Goal: Book appointment/travel/reservation

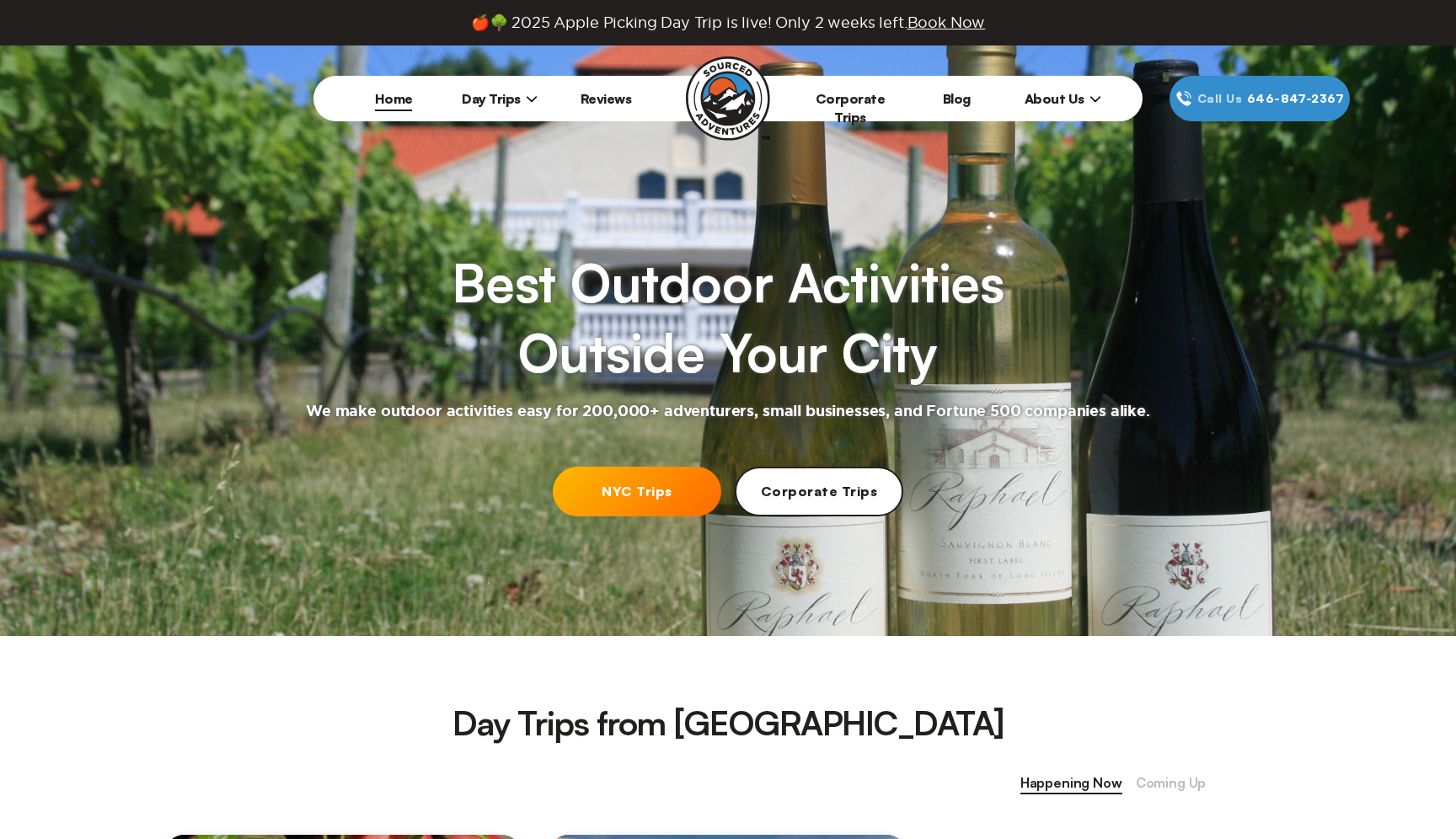
click at [663, 502] on link "NYC Trips" at bounding box center [636, 490] width 168 height 49
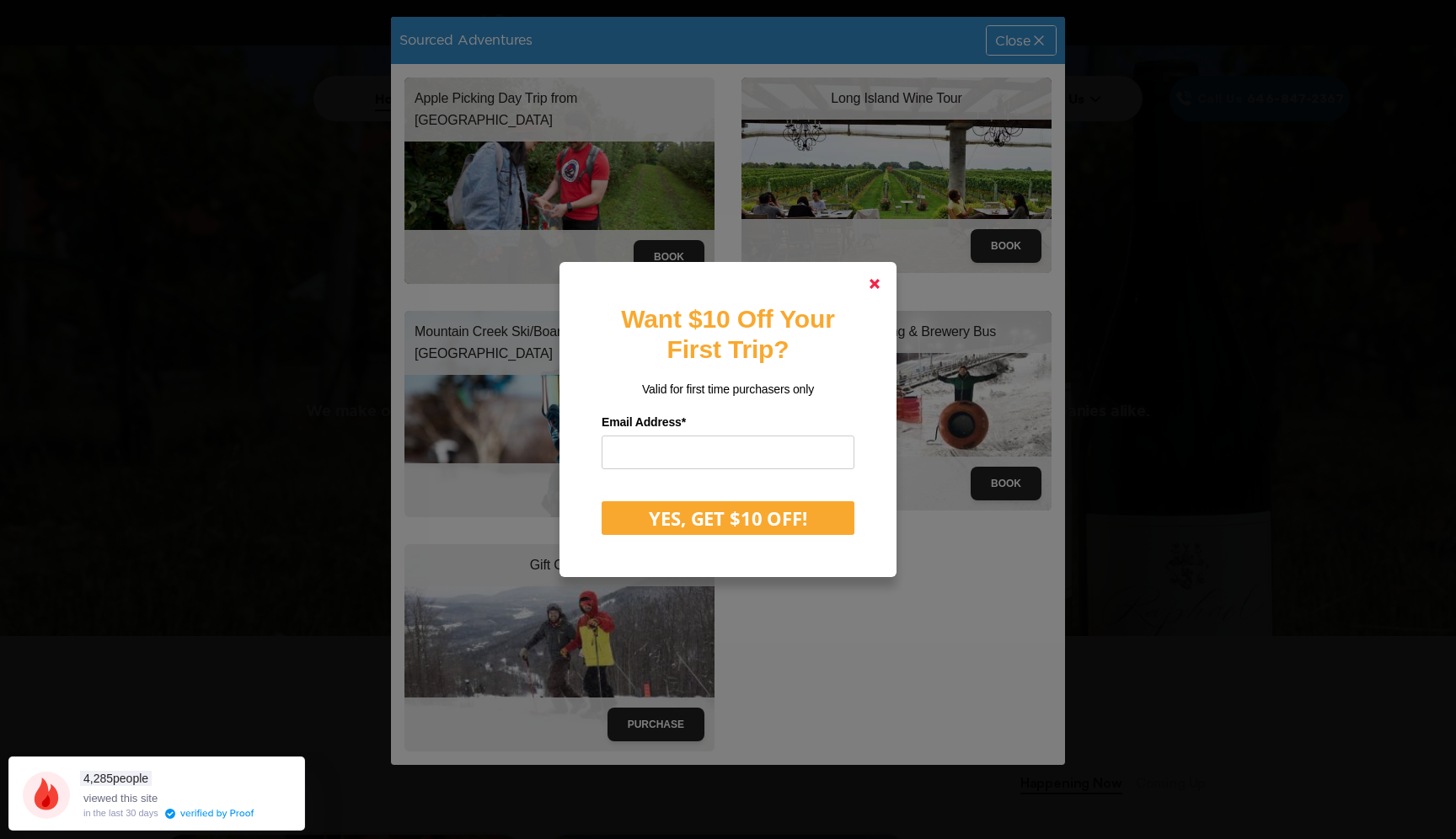
click at [888, 283] on link at bounding box center [874, 283] width 40 height 40
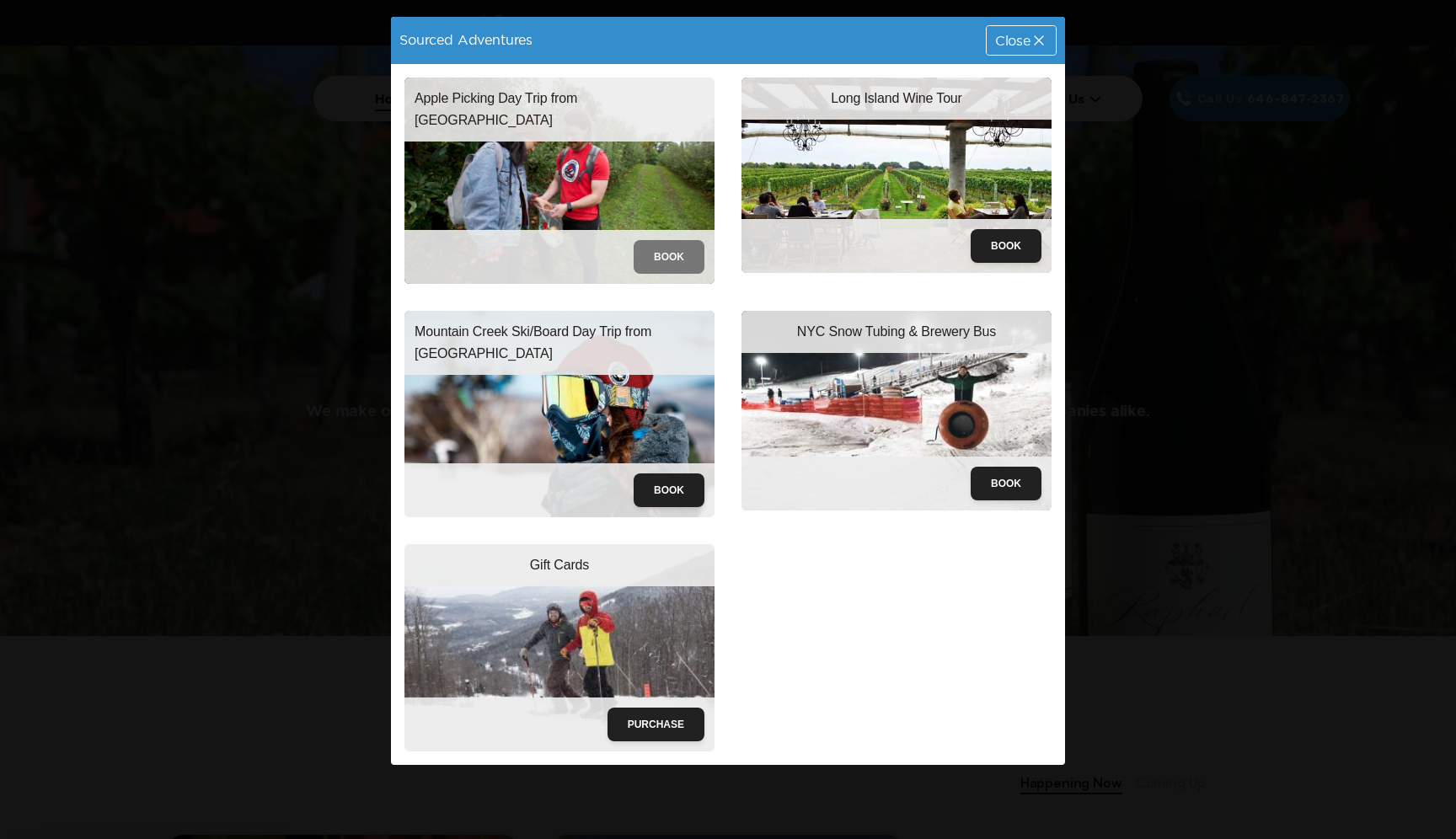
click at [684, 268] on button "Book" at bounding box center [669, 256] width 71 height 33
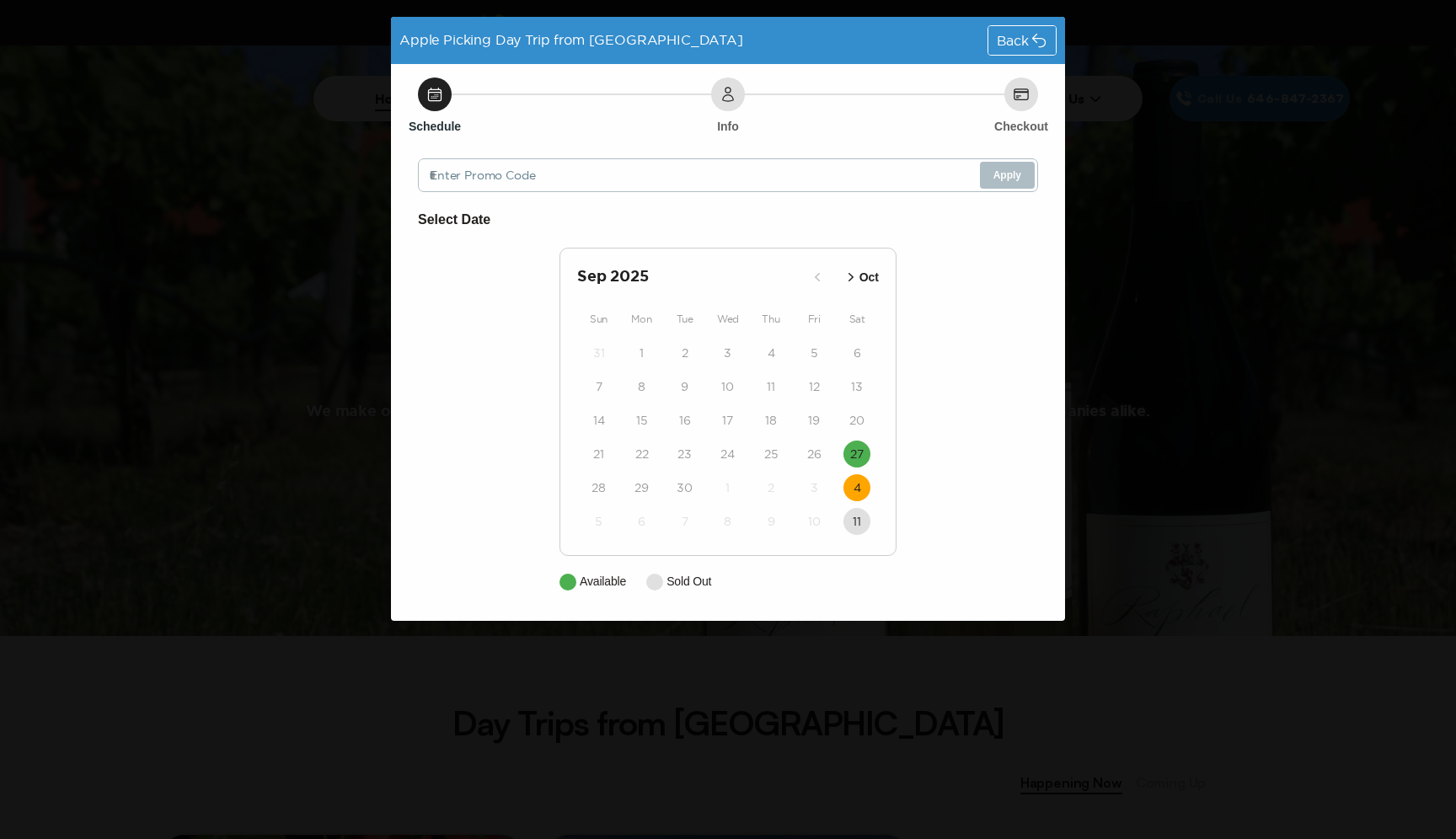
click at [862, 491] on button "4" at bounding box center [857, 488] width 27 height 27
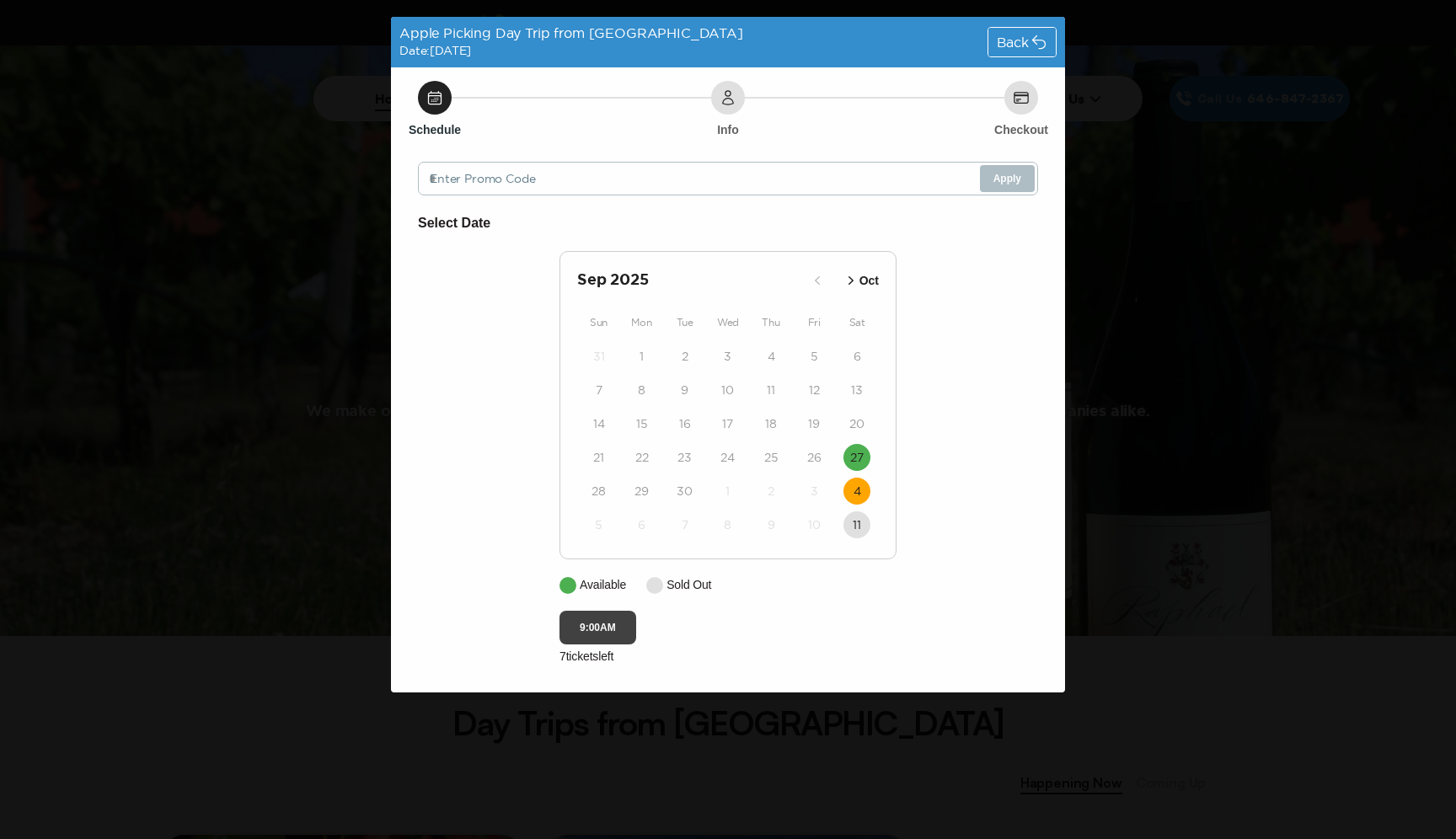
click at [600, 635] on button "9:00AM" at bounding box center [597, 627] width 76 height 33
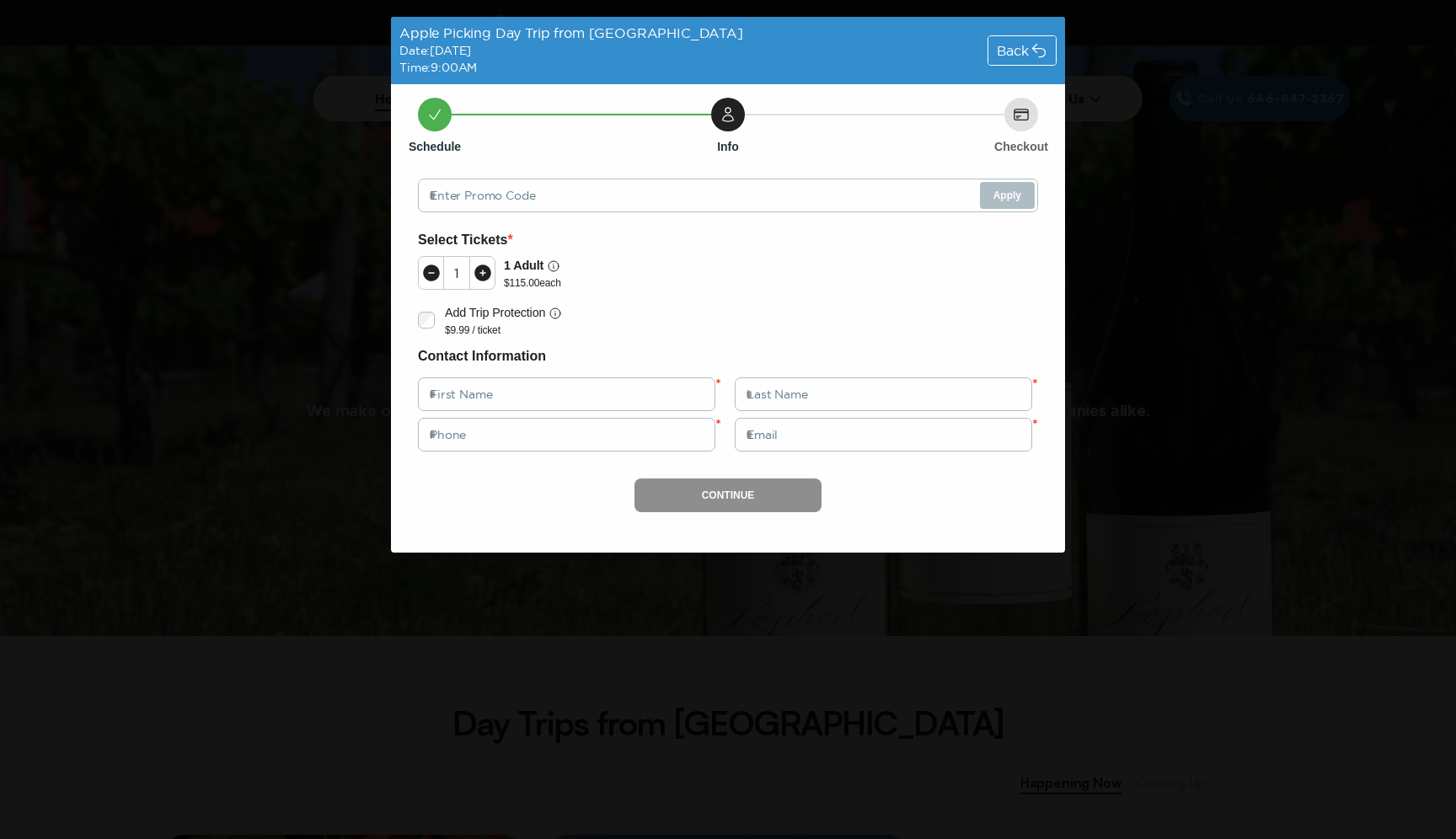
click at [986, 50] on div "Apple Picking Day Trip from [GEOGRAPHIC_DATA] Date: [DATE] Time: 9:00AM Back" at bounding box center [728, 50] width 674 height 67
click at [1016, 63] on div "Back" at bounding box center [1022, 50] width 67 height 29
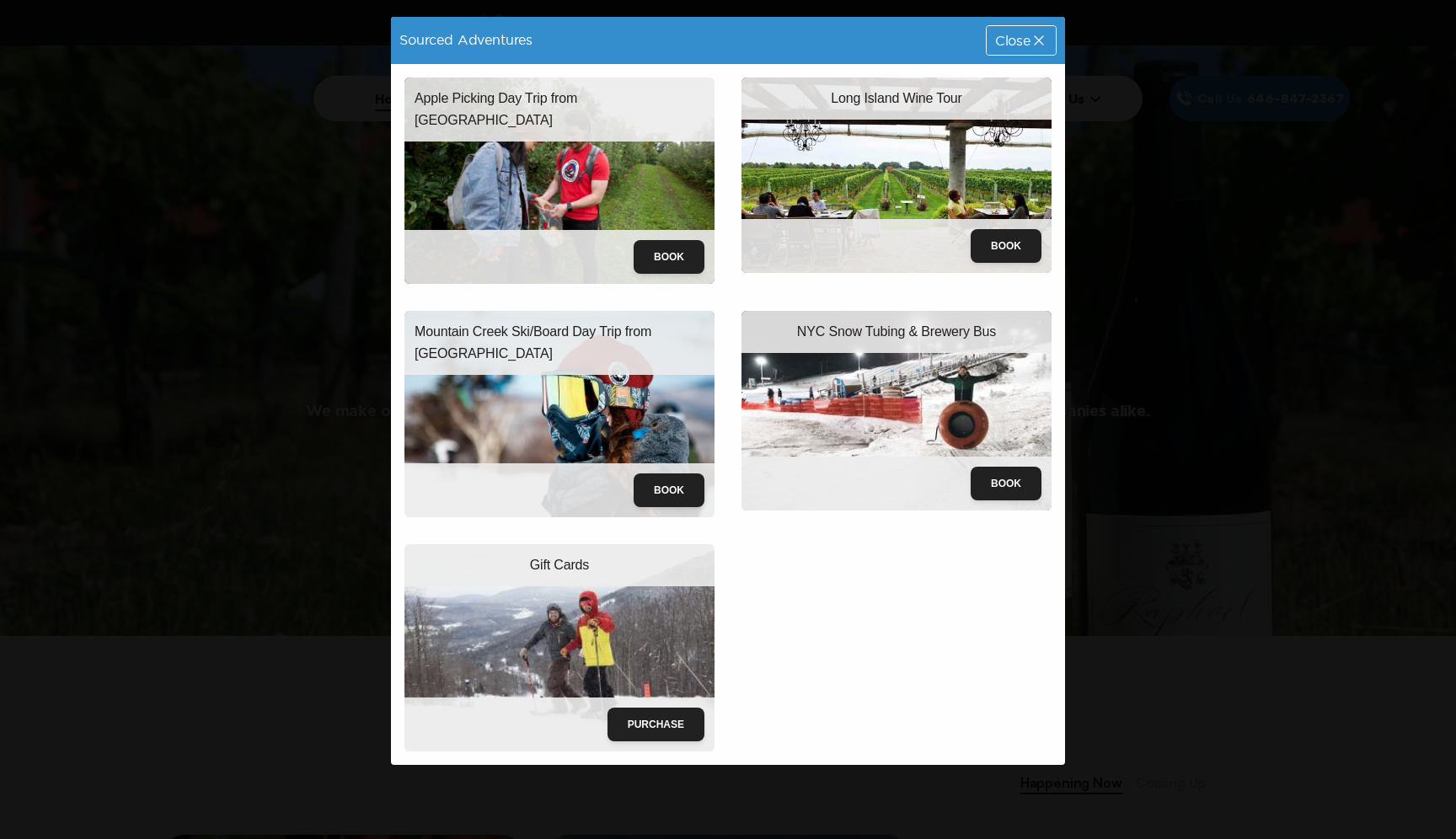
click at [518, 129] on img at bounding box center [559, 181] width 310 height 207
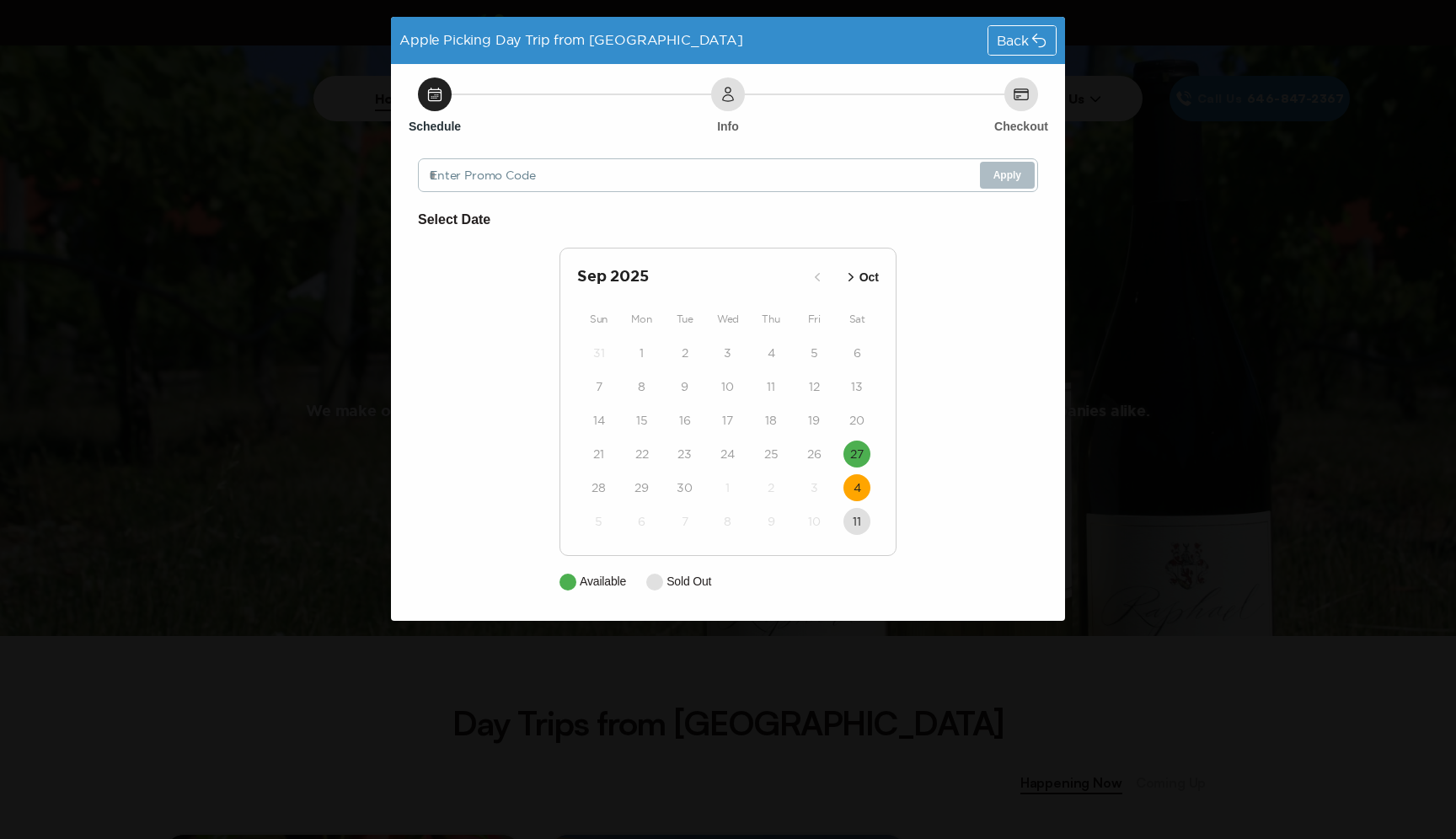
click at [860, 483] on time "4" at bounding box center [857, 487] width 7 height 17
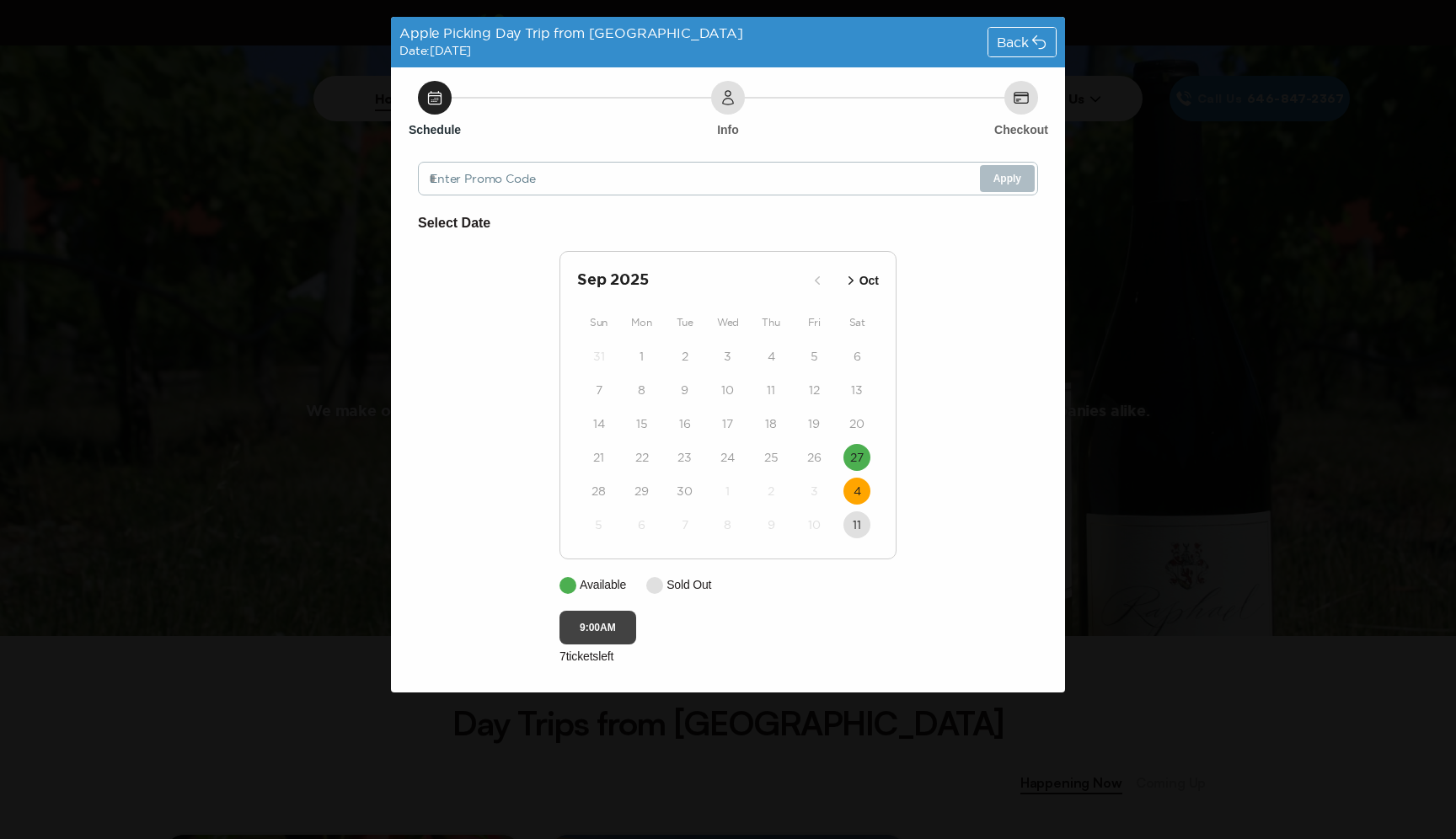
click at [601, 626] on button "9:00AM" at bounding box center [597, 627] width 76 height 33
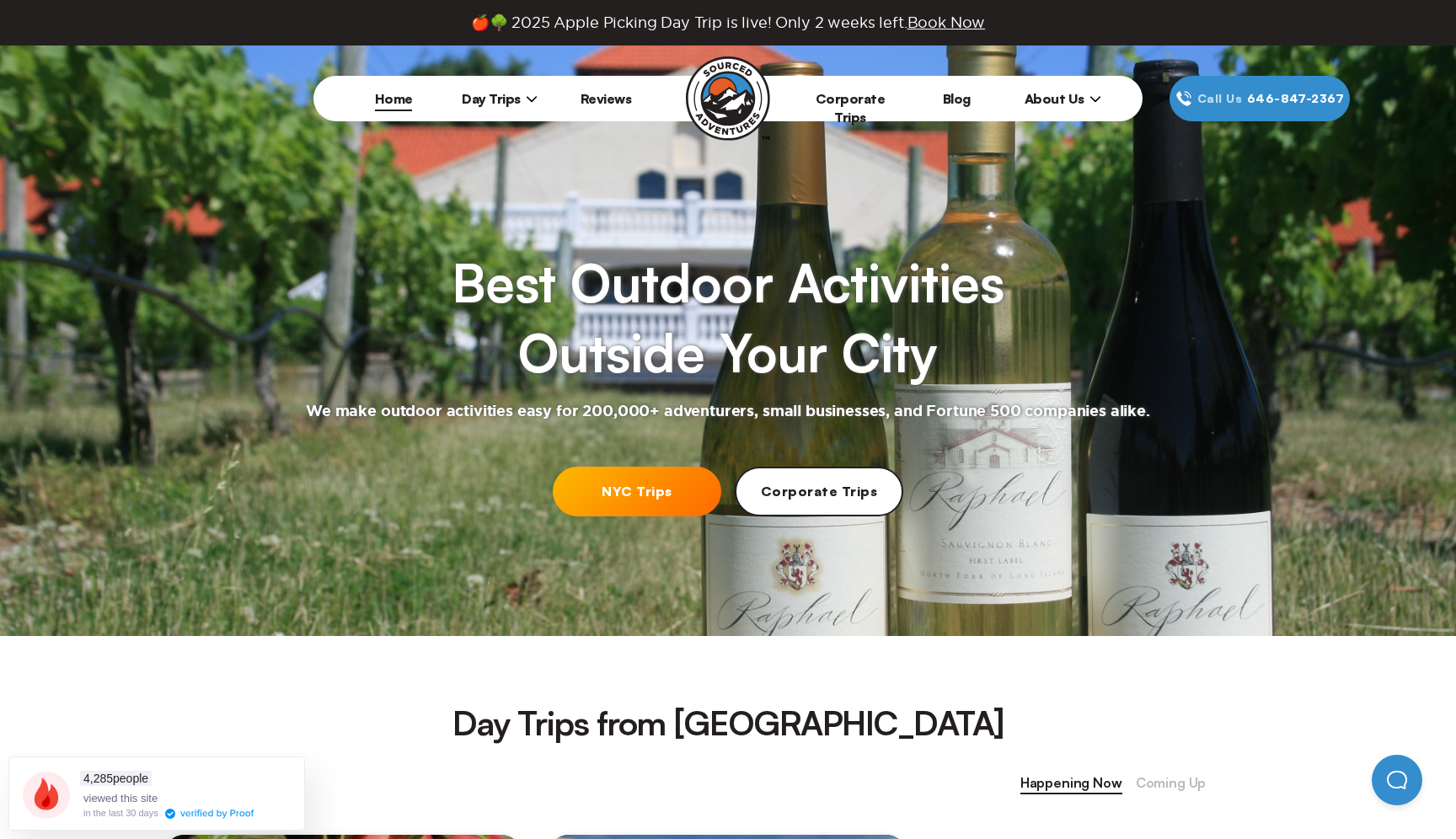
click at [502, 97] on span "Day Trips" at bounding box center [500, 98] width 75 height 17
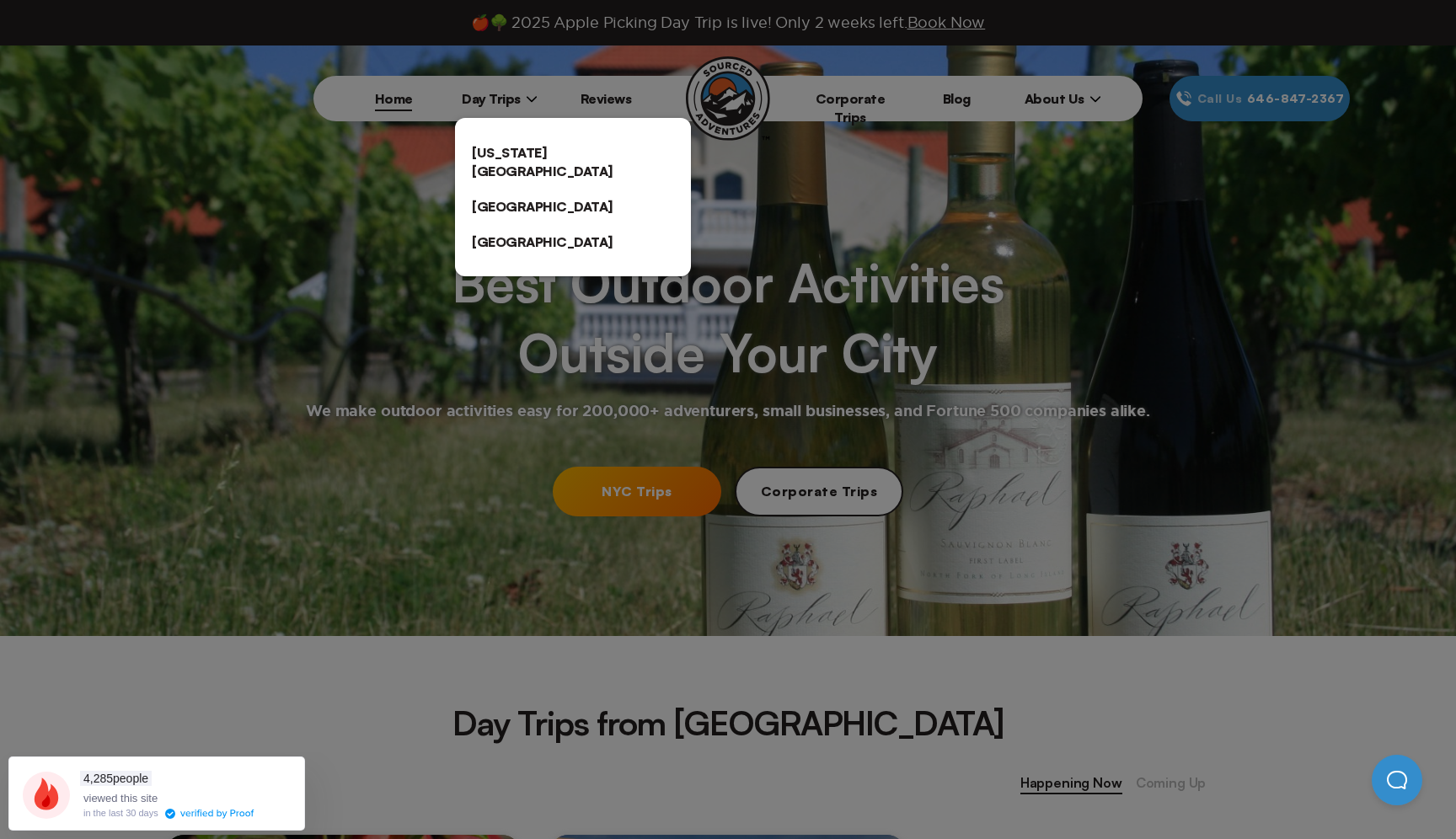
drag, startPoint x: 0, startPoint y: 0, endPoint x: 501, endPoint y: 146, distance: 521.8
click at [501, 146] on link "[US_STATE][GEOGRAPHIC_DATA]" at bounding box center [573, 162] width 235 height 54
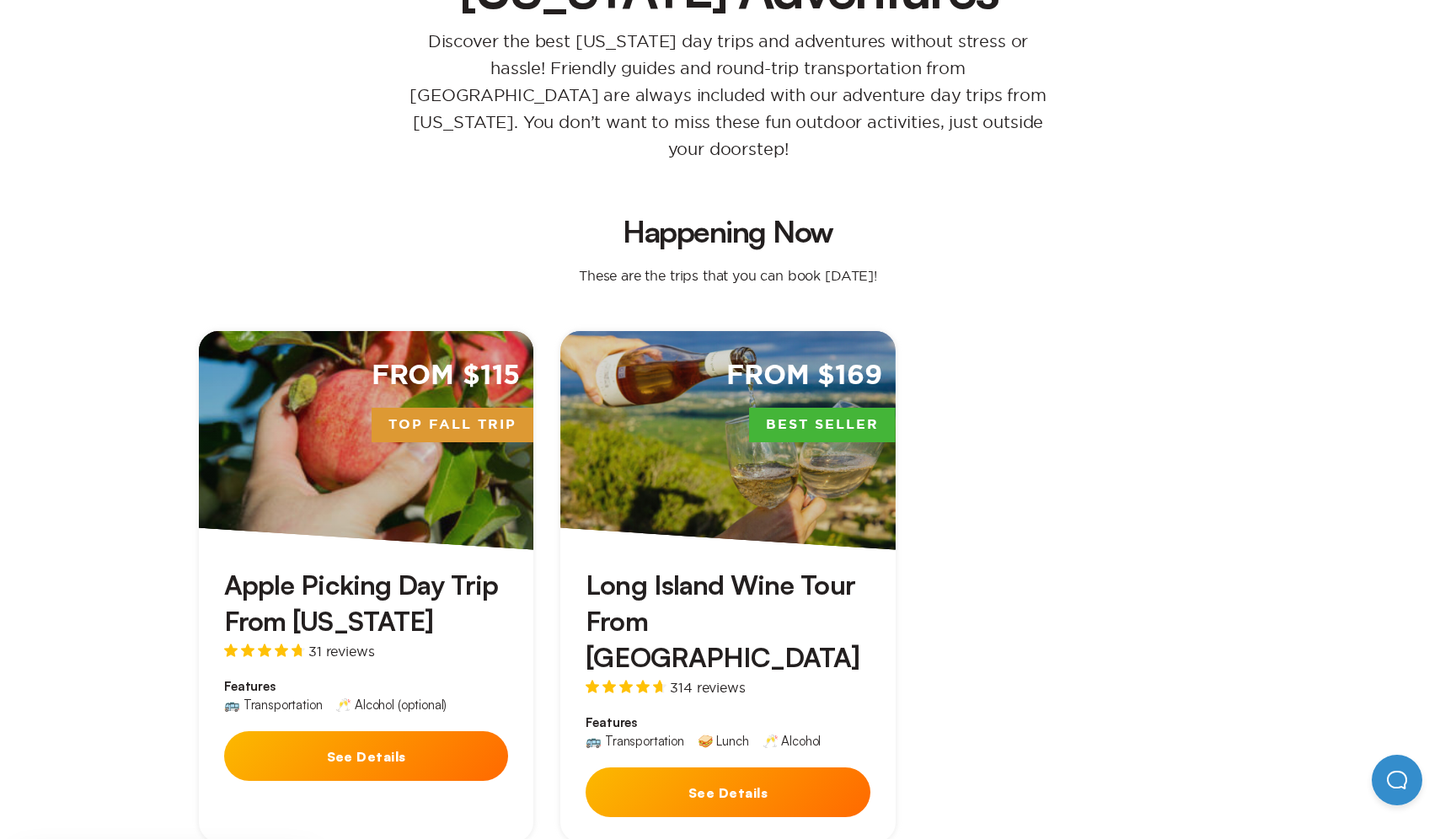
scroll to position [288, 0]
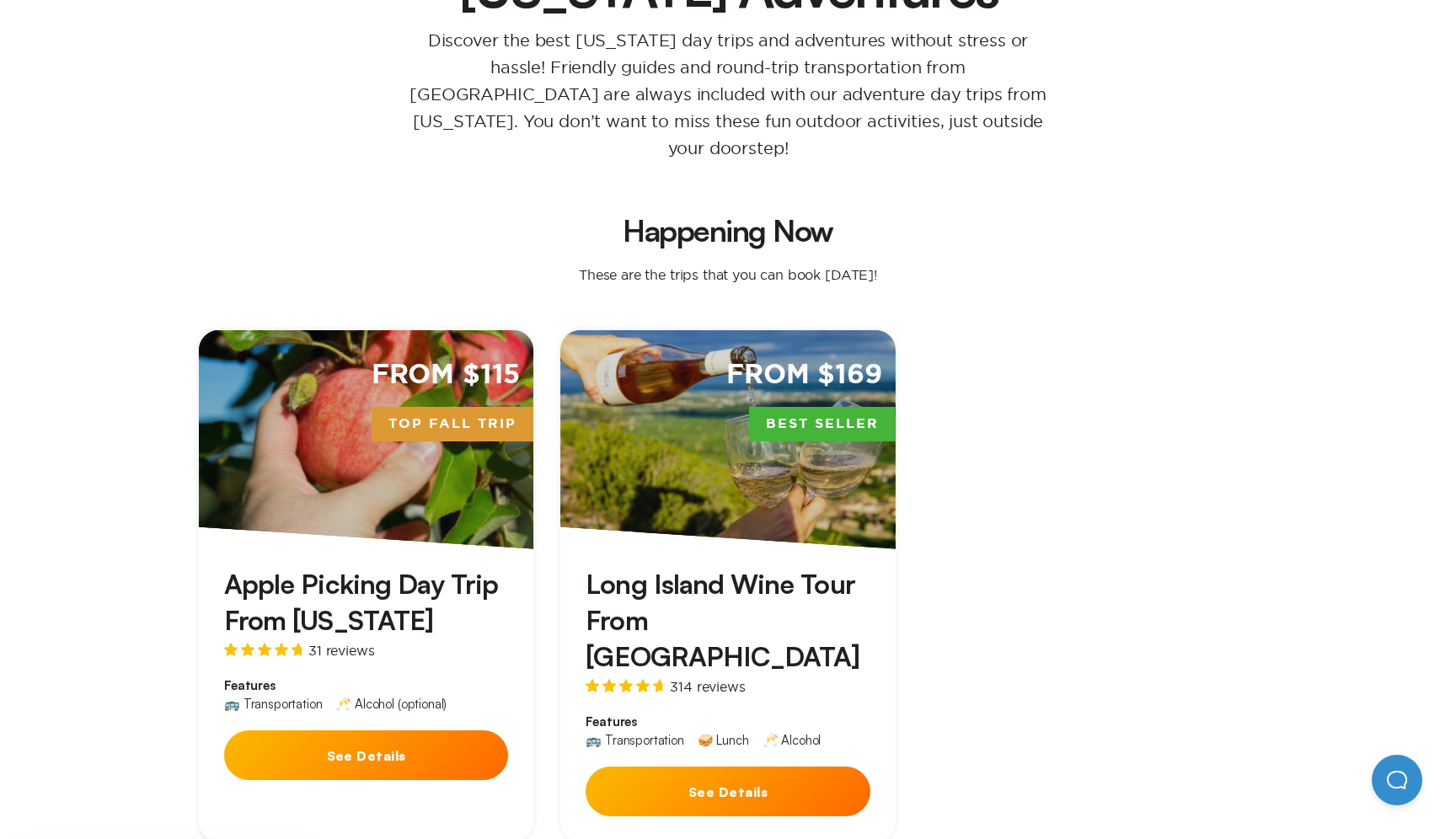
click at [383, 764] on div "Apple Picking Day Trip From New York 31 reviews Features 🚌 Transportation 🥂 Alc…" at bounding box center [366, 677] width 334 height 257
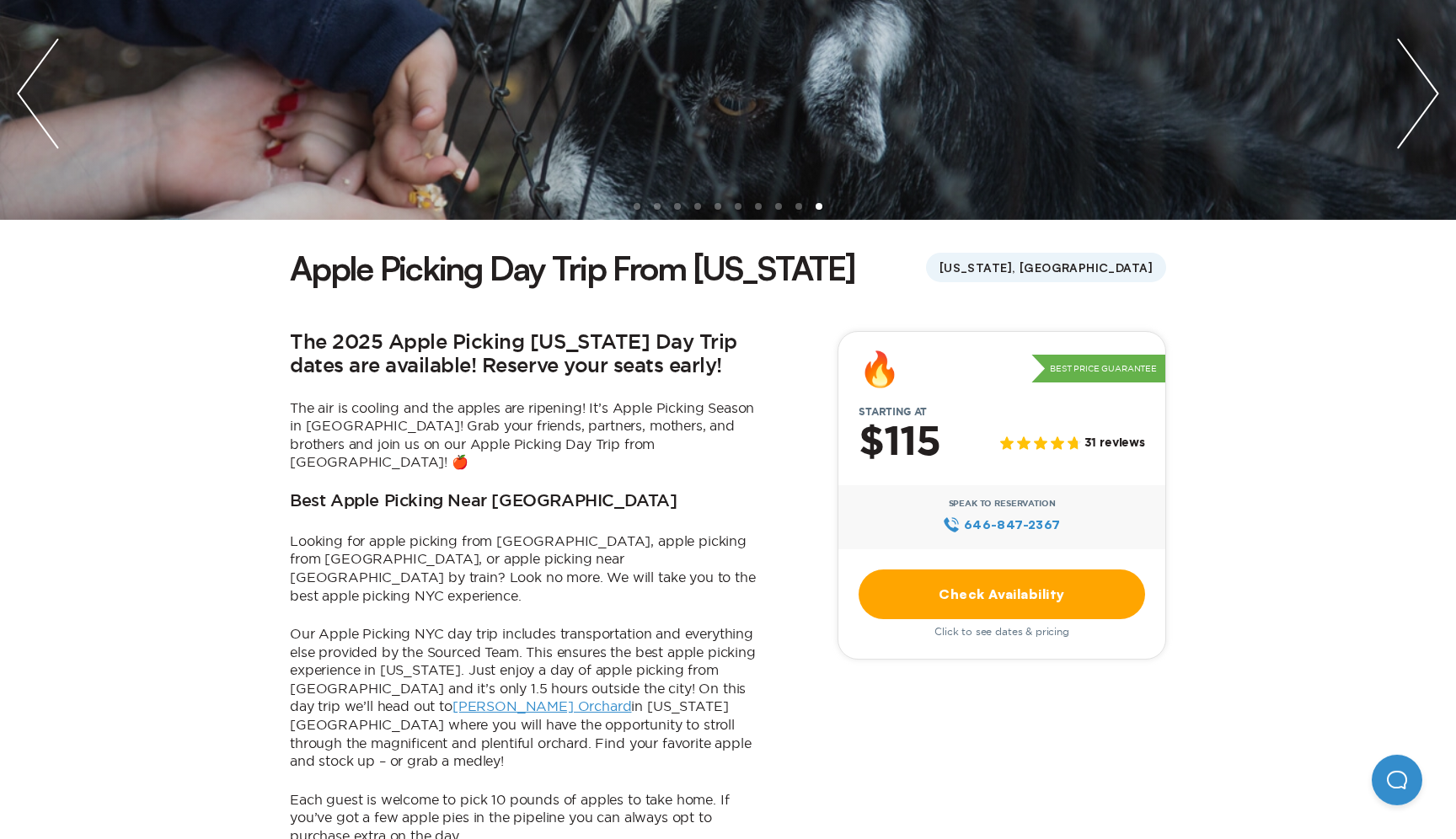
scroll to position [216, 0]
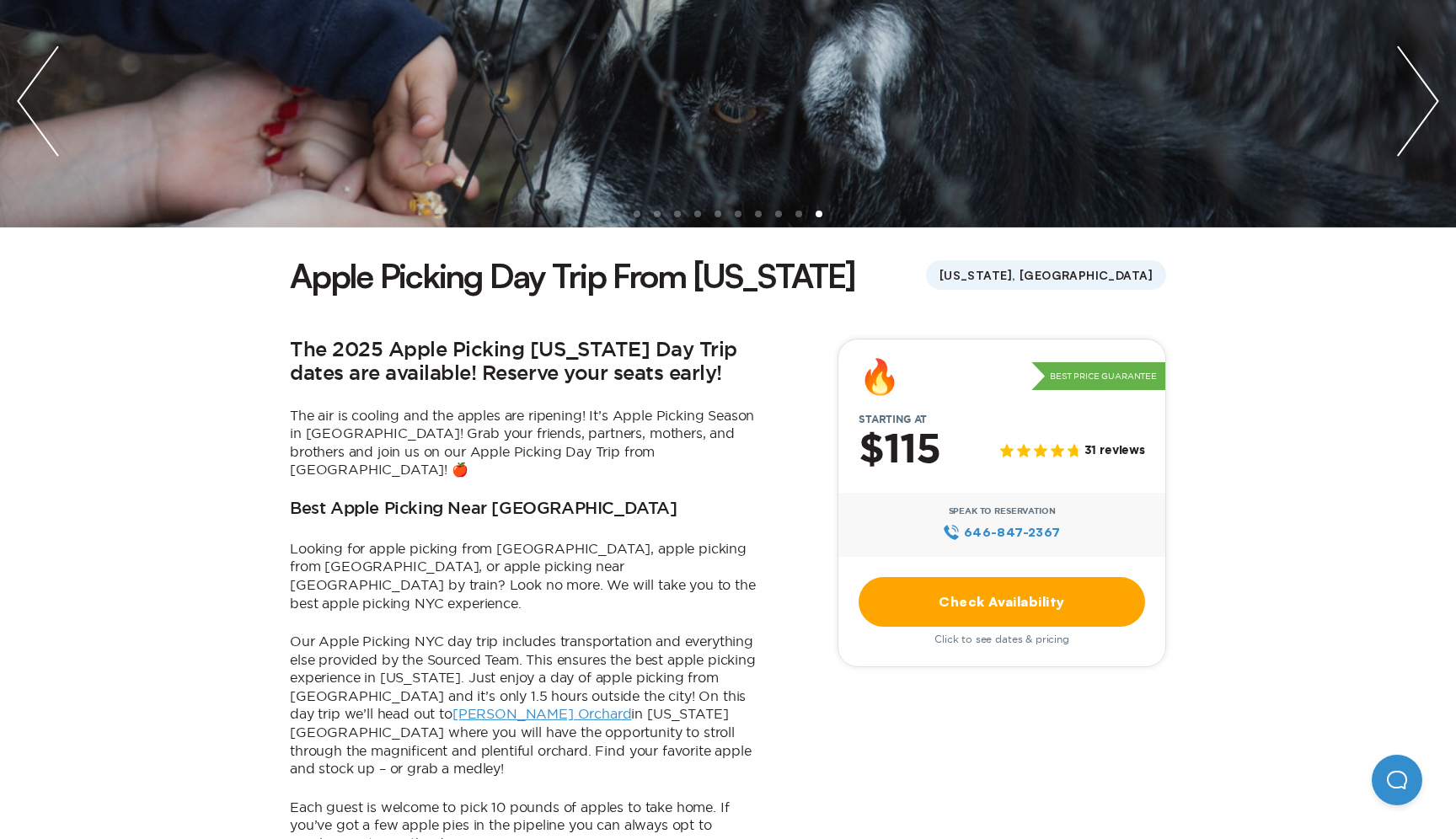
click at [962, 604] on link "Check Availability" at bounding box center [1001, 601] width 287 height 49
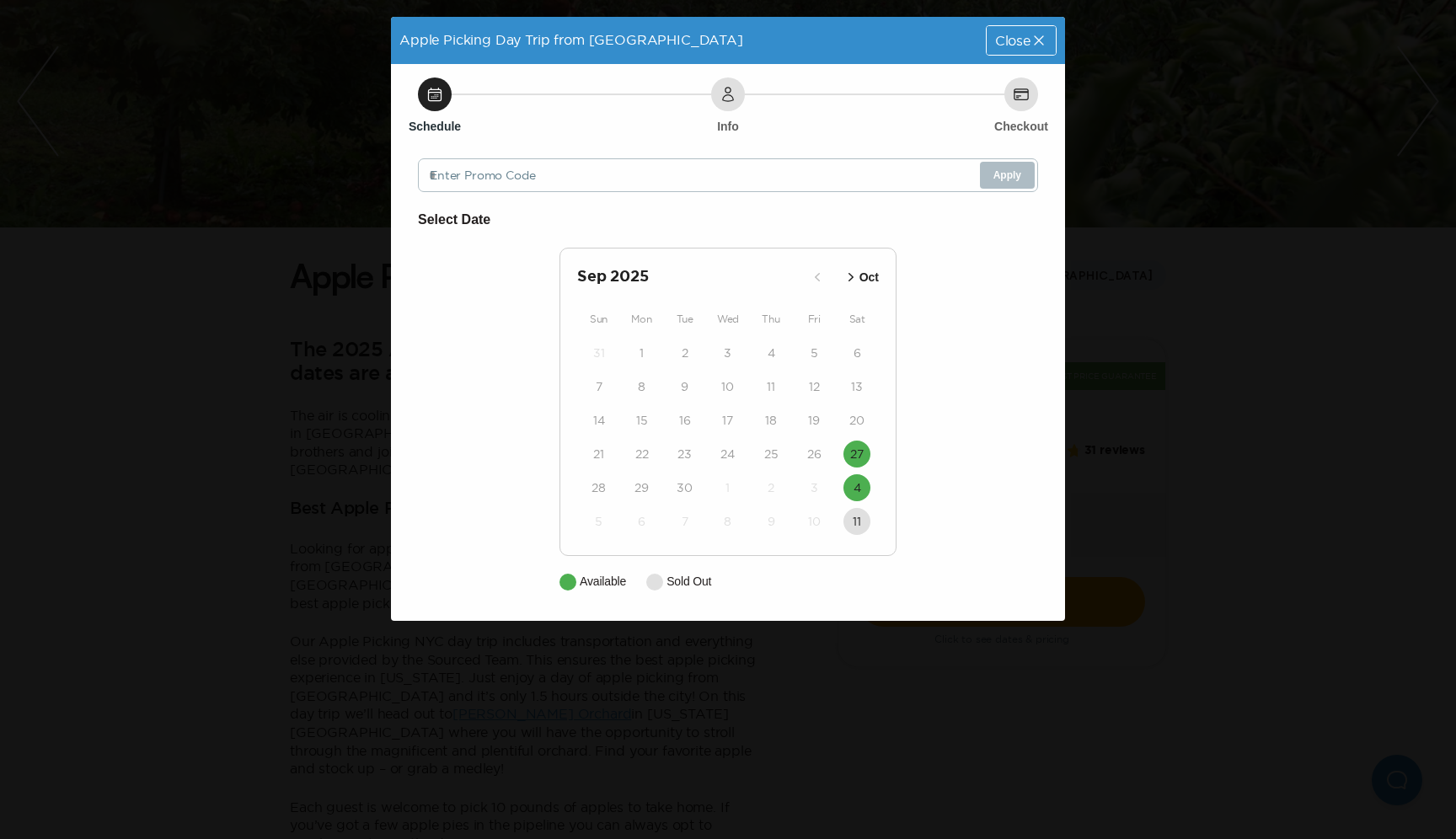
click at [1034, 40] on icon at bounding box center [1038, 40] width 17 height 17
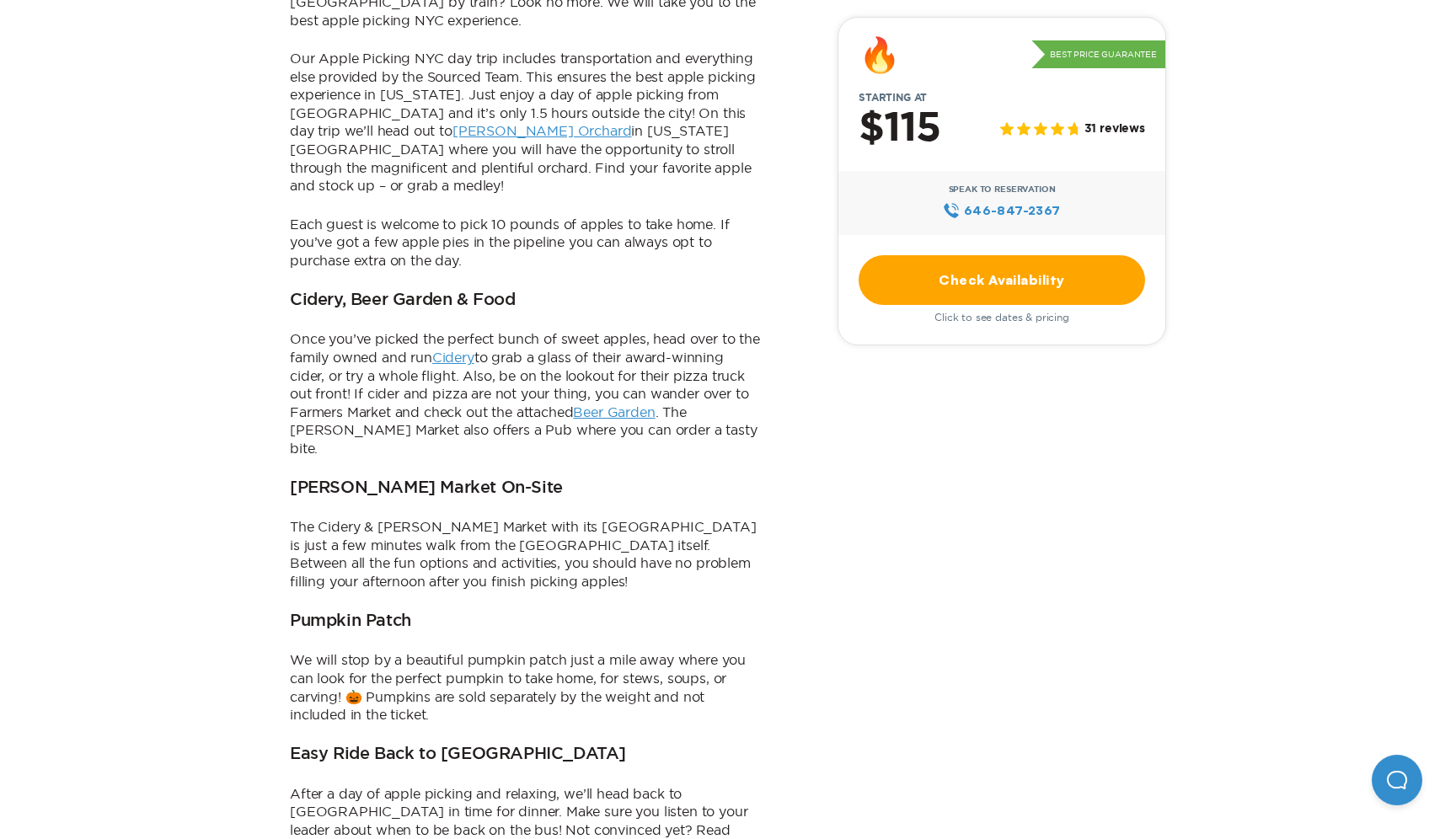
scroll to position [799, 0]
click at [1088, 278] on link "Check Availability" at bounding box center [1001, 279] width 287 height 49
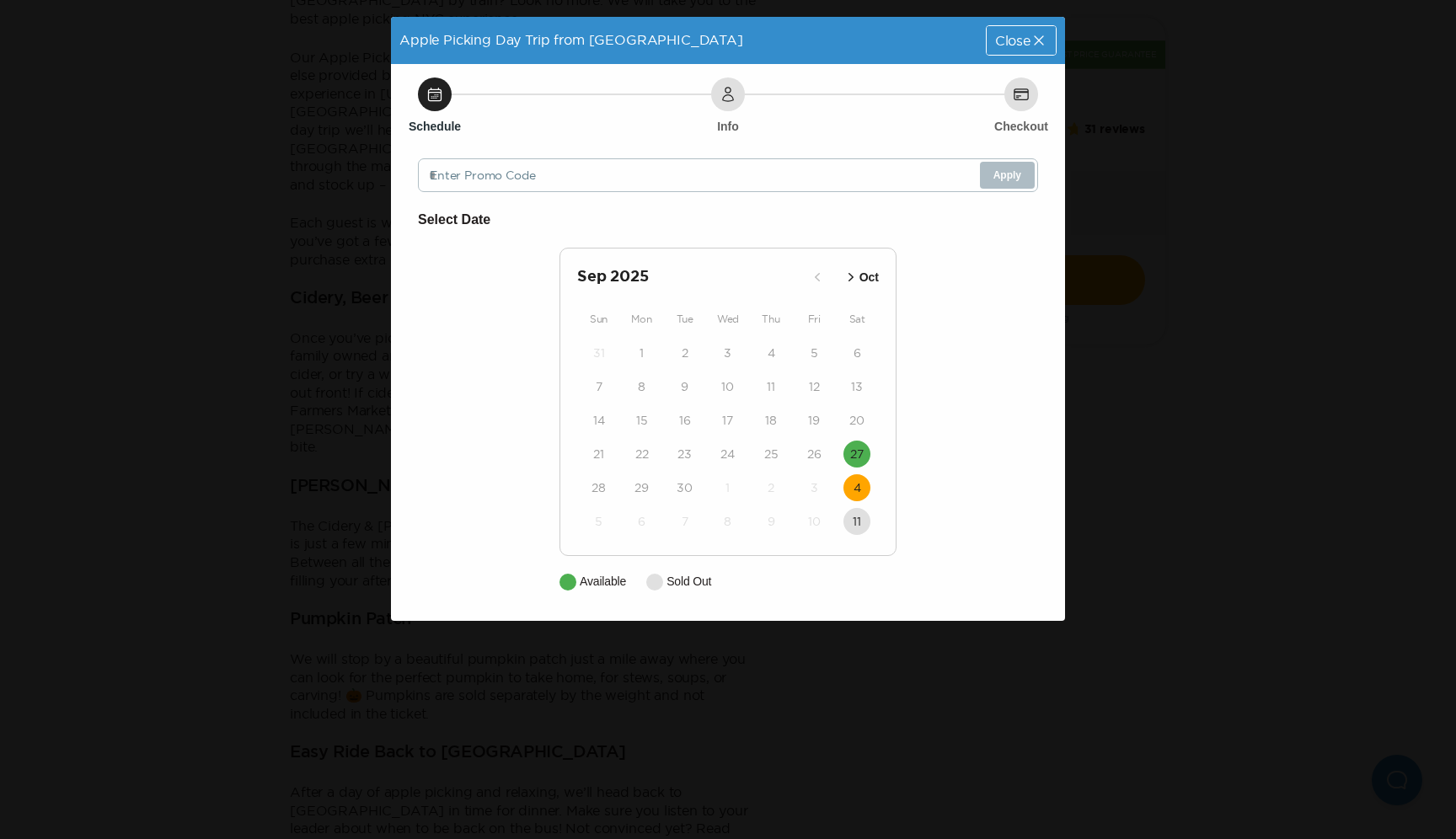
click at [857, 485] on time "4" at bounding box center [857, 487] width 7 height 17
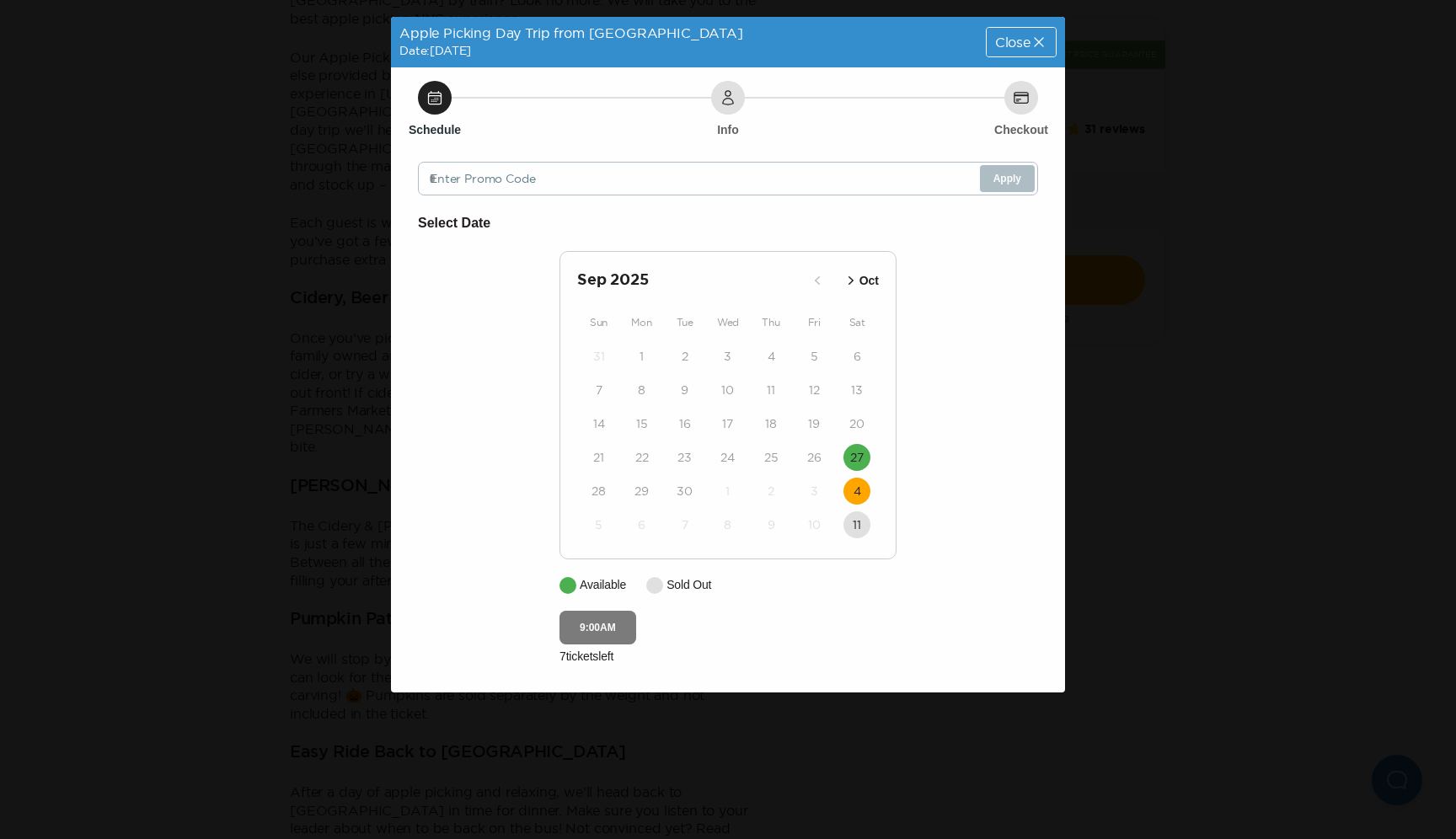
click at [593, 638] on button "9:00AM" at bounding box center [597, 627] width 76 height 33
